Goal: Check status: Check status

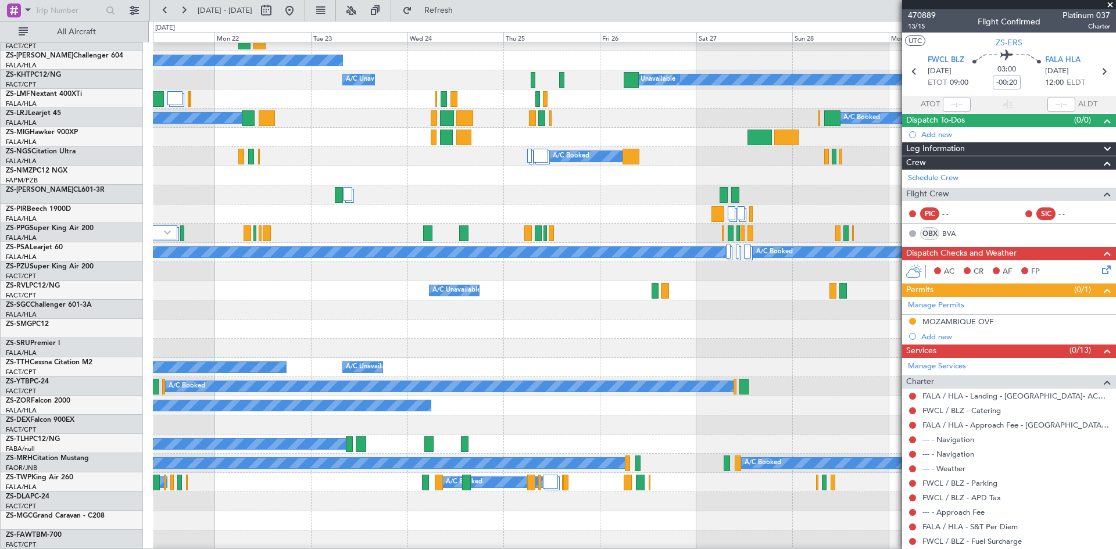
scroll to position [225, 0]
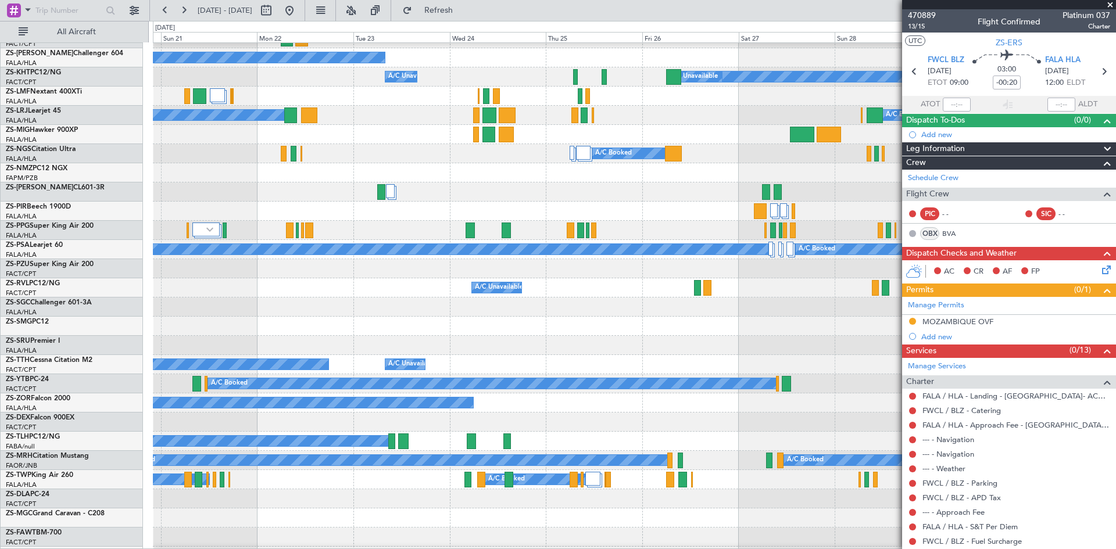
click at [491, 171] on div at bounding box center [634, 172] width 962 height 19
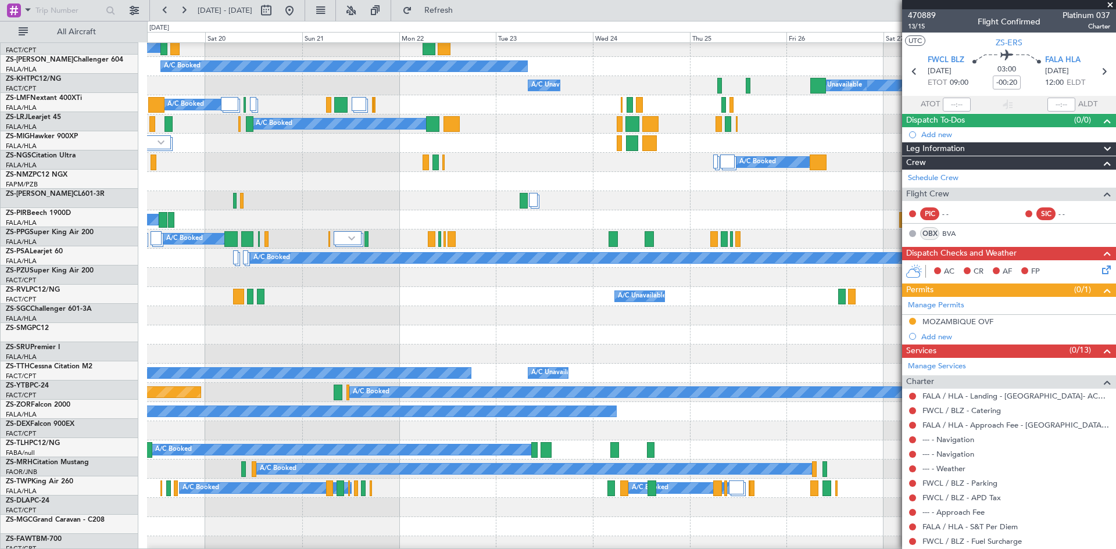
scroll to position [217, 0]
click at [370, 182] on div at bounding box center [631, 181] width 968 height 19
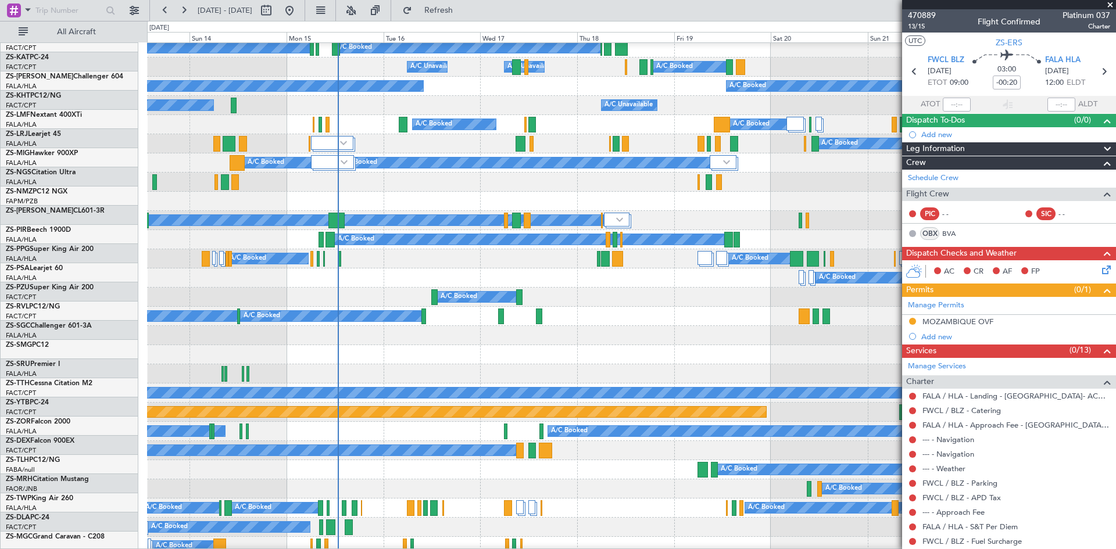
scroll to position [196, 0]
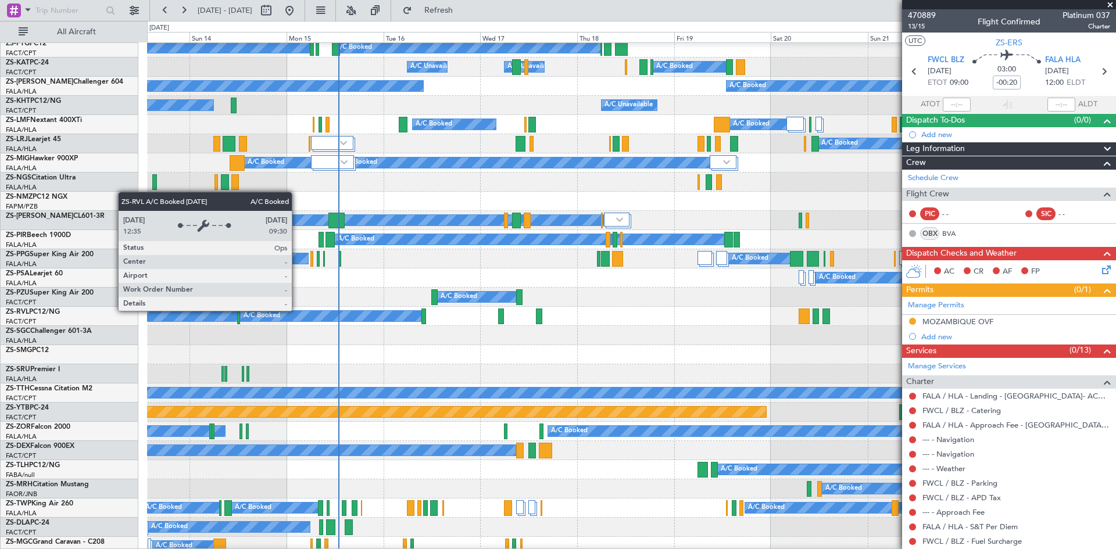
click at [598, 549] on html "[DATE] - [DATE] Refresh Quick Links All Aircraft A/C Booked A/C Booked A/C Book…" at bounding box center [558, 274] width 1116 height 549
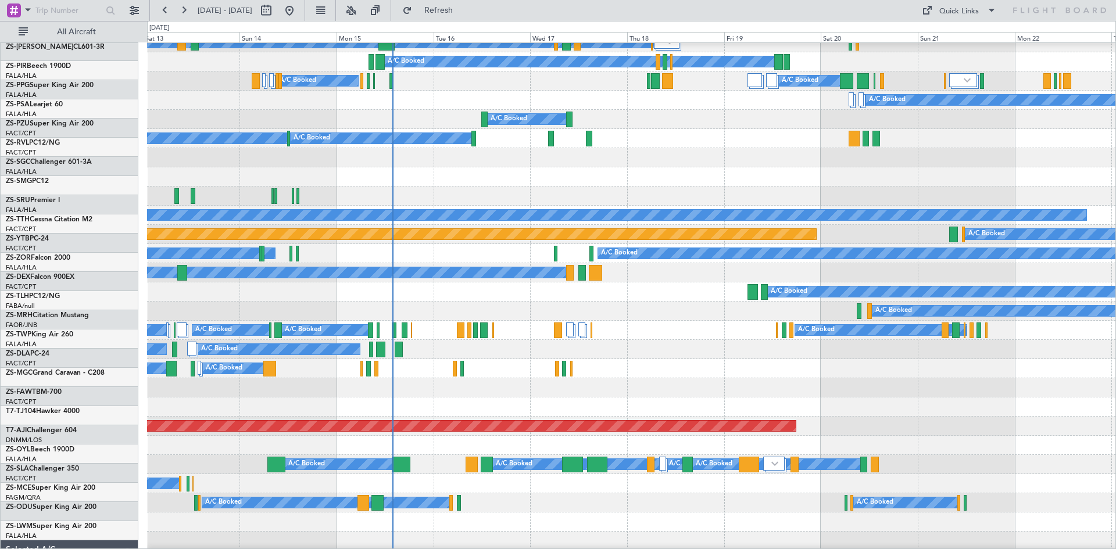
scroll to position [363, 0]
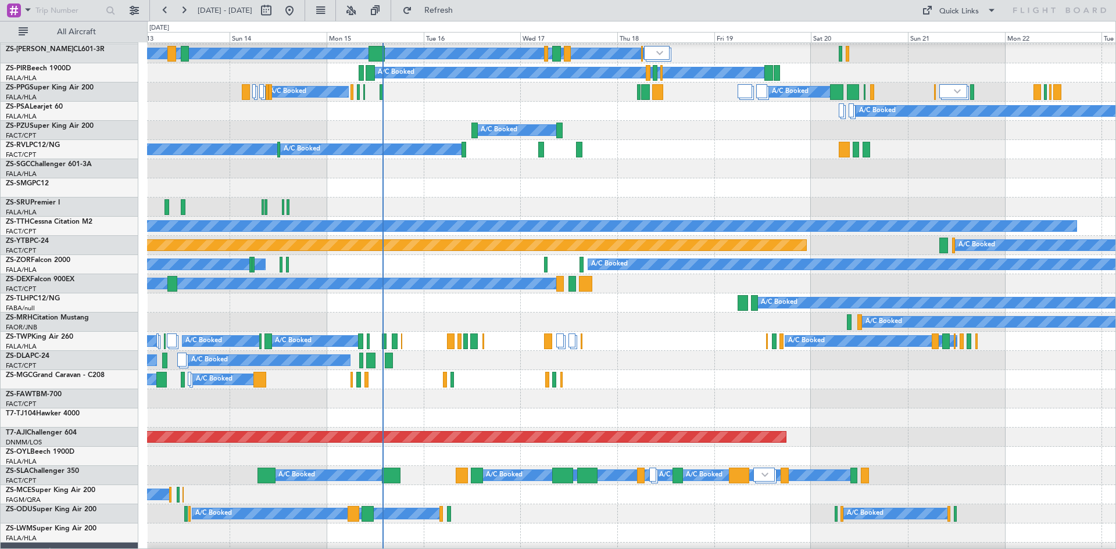
click at [524, 293] on div "A/C Booked A/C Booked" at bounding box center [631, 283] width 968 height 19
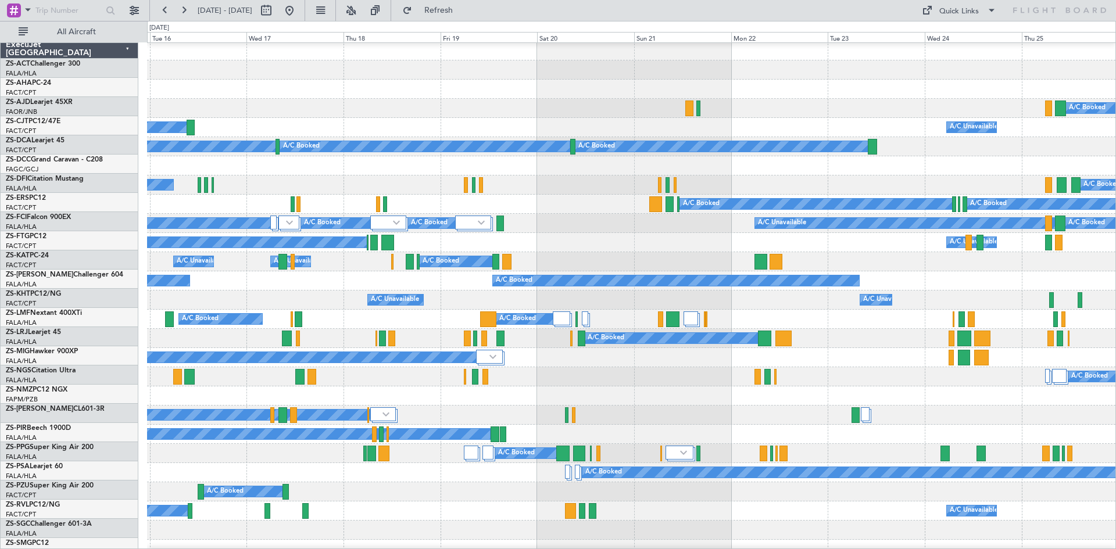
scroll to position [2, 0]
click at [629, 300] on div "A/C Unavailable A/C Unavailable A/C Unavailable A/C Booked A/C Booked" at bounding box center [631, 300] width 968 height 19
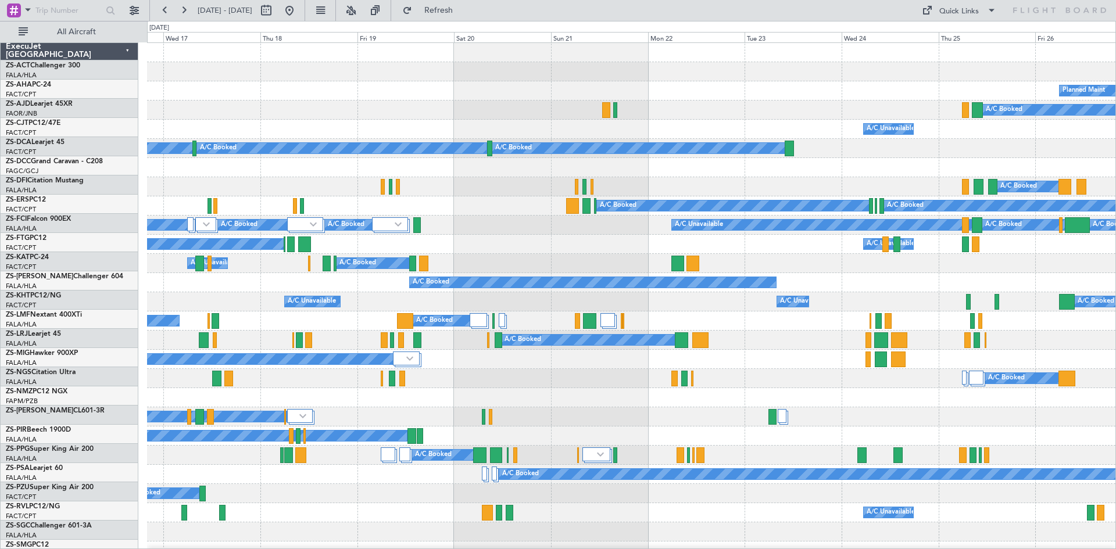
scroll to position [0, 0]
click at [772, 329] on div "A/C Booked A/C Booked" at bounding box center [631, 321] width 968 height 19
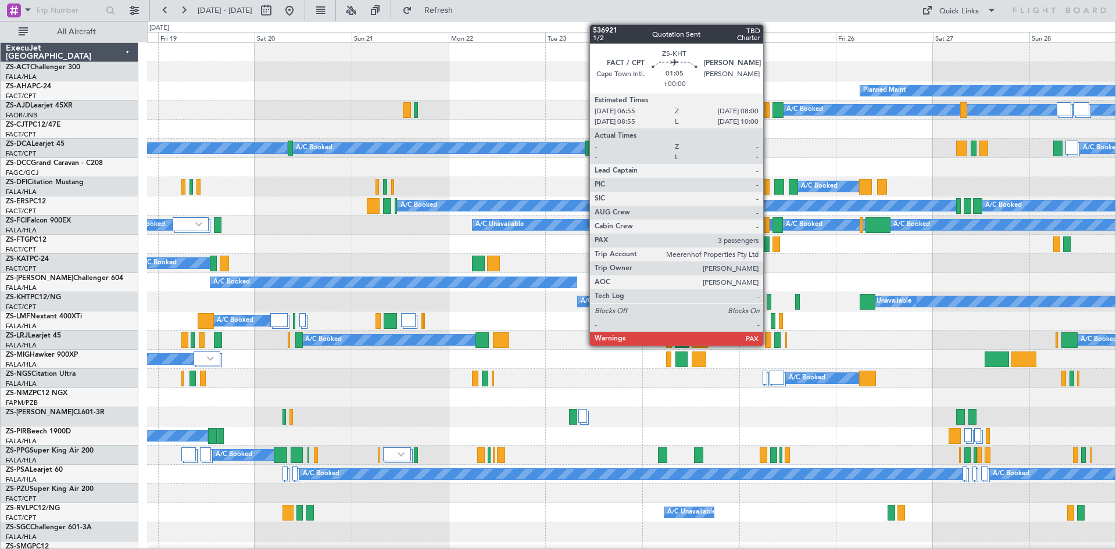
click at [768, 303] on div at bounding box center [769, 302] width 5 height 16
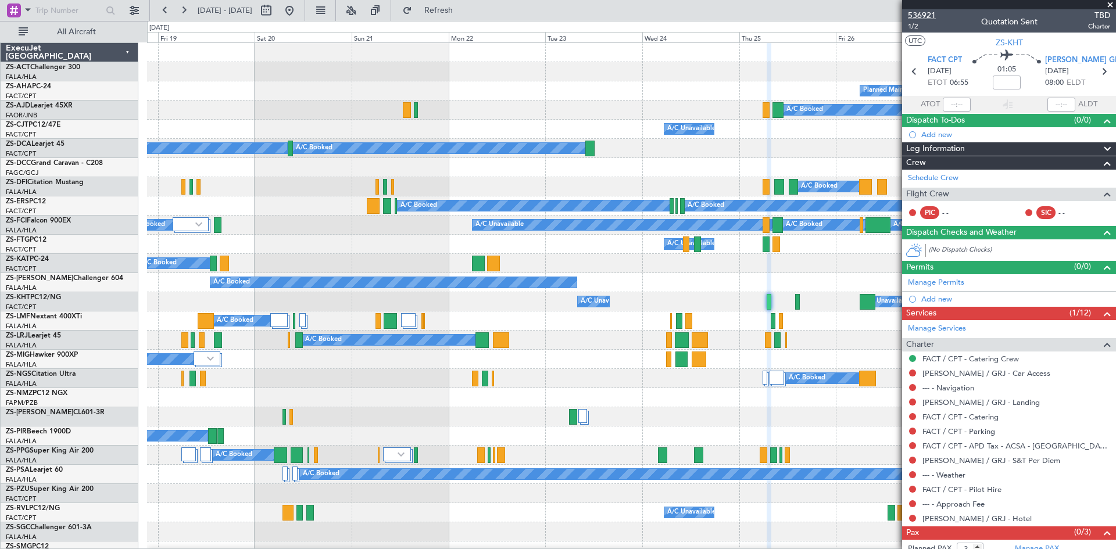
click at [920, 16] on span "536921" at bounding box center [922, 15] width 28 height 12
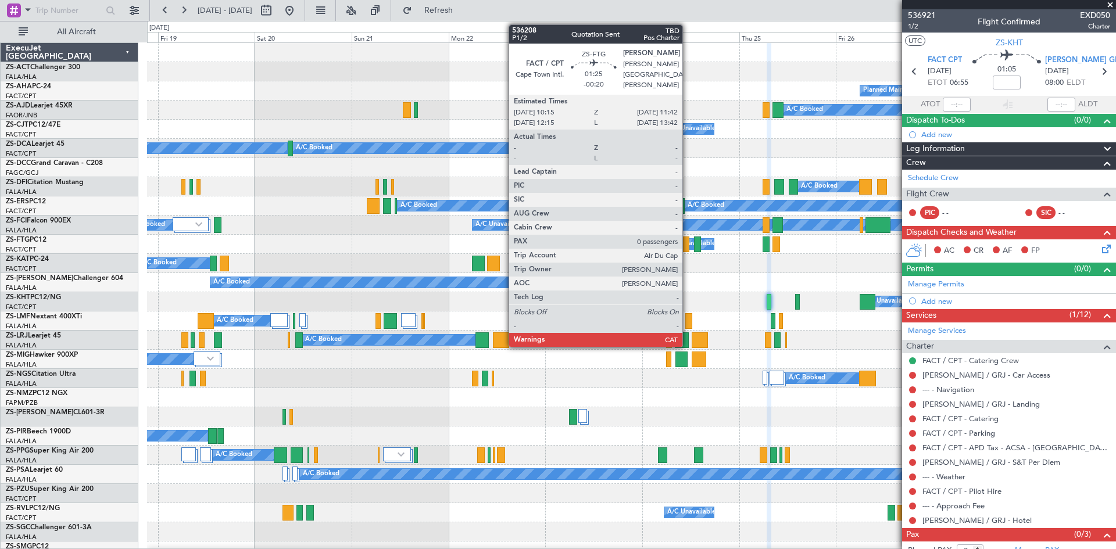
click at [688, 249] on div at bounding box center [686, 245] width 6 height 16
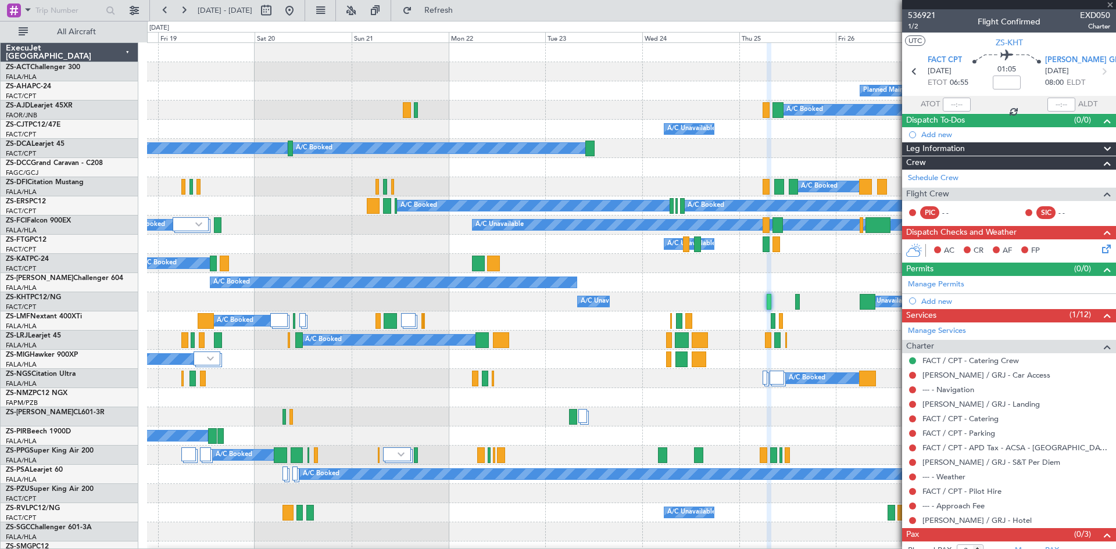
type input "-00:20"
type input "0"
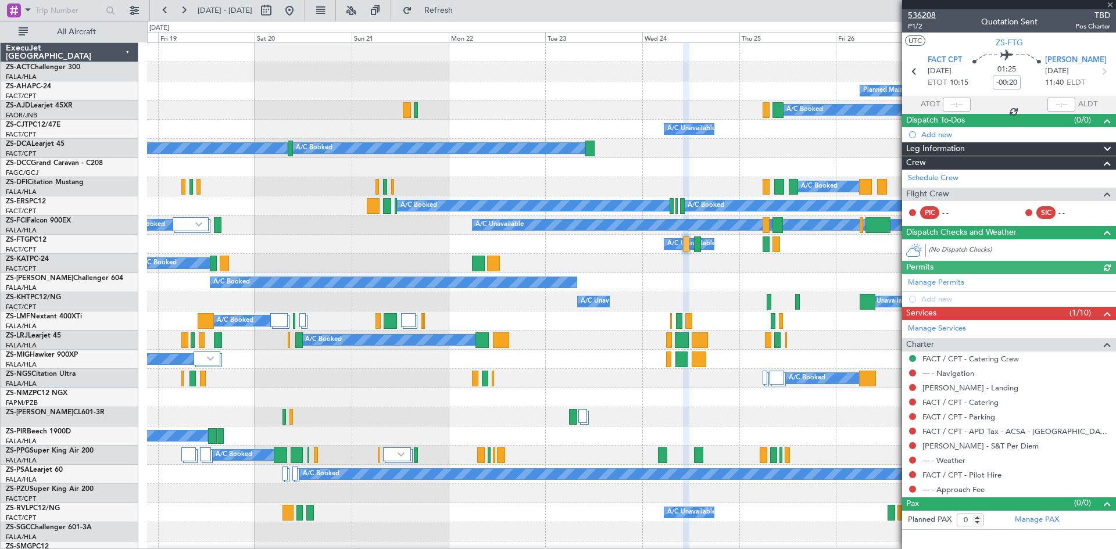
click at [923, 18] on span "536208" at bounding box center [922, 15] width 28 height 12
